Goal: Task Accomplishment & Management: Use online tool/utility

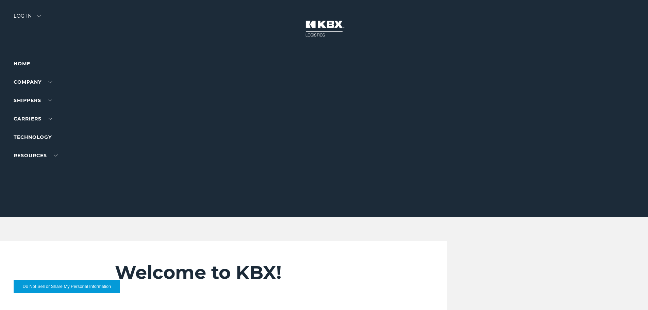
click at [27, 19] on div "Log in" at bounding box center [27, 19] width 27 height 10
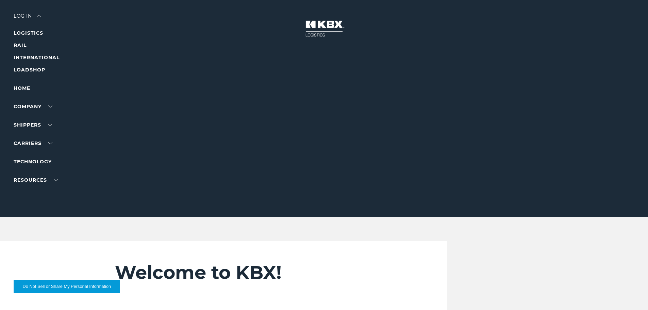
click at [24, 45] on link "RAIL" at bounding box center [20, 45] width 13 height 6
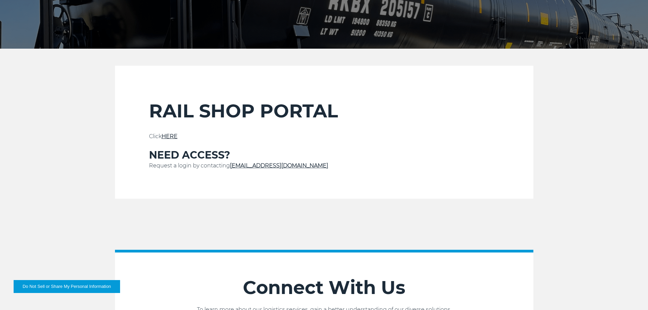
scroll to position [170, 0]
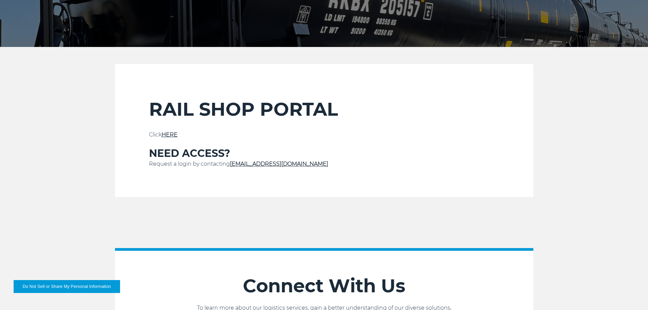
click at [172, 135] on link "HERE" at bounding box center [170, 134] width 16 height 6
